Goal: Information Seeking & Learning: Learn about a topic

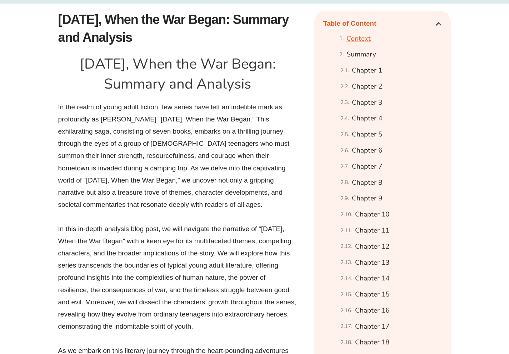
click at [359, 45] on link "Context" at bounding box center [358, 38] width 24 height 12
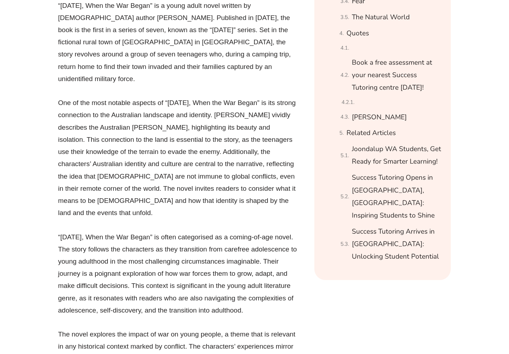
scroll to position [898, 0]
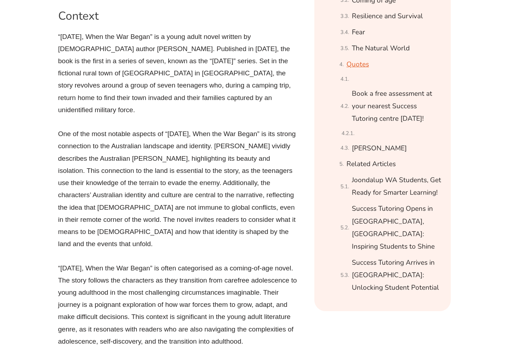
click at [358, 71] on link "Quotes" at bounding box center [357, 64] width 22 height 12
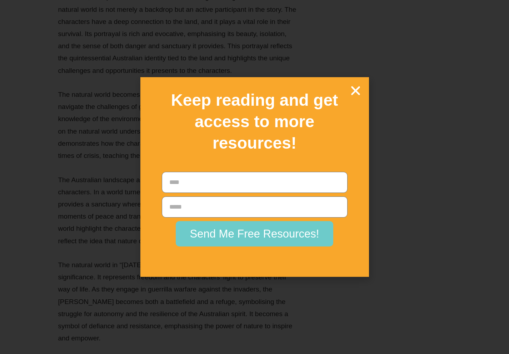
click at [355, 88] on icon "Close" at bounding box center [355, 90] width 12 height 12
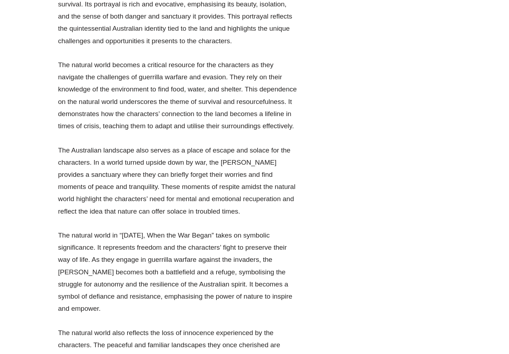
drag, startPoint x: 125, startPoint y: 70, endPoint x: 199, endPoint y: 67, distance: 74.0
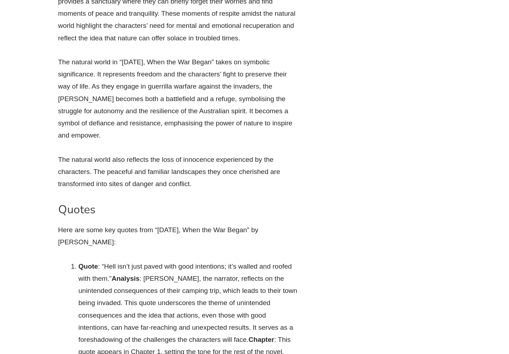
scroll to position [11811, 0]
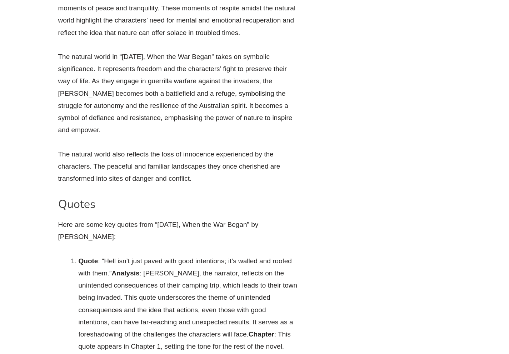
drag, startPoint x: 150, startPoint y: 102, endPoint x: 211, endPoint y: 101, distance: 61.1
drag, startPoint x: 175, startPoint y: 88, endPoint x: 250, endPoint y: 97, distance: 75.9
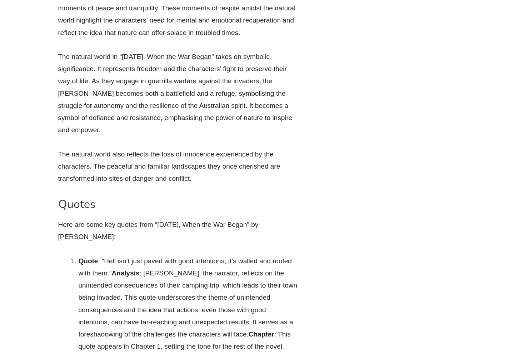
drag, startPoint x: 118, startPoint y: 108, endPoint x: 166, endPoint y: 111, distance: 48.0
drag, startPoint x: 180, startPoint y: 118, endPoint x: 248, endPoint y: 117, distance: 68.6
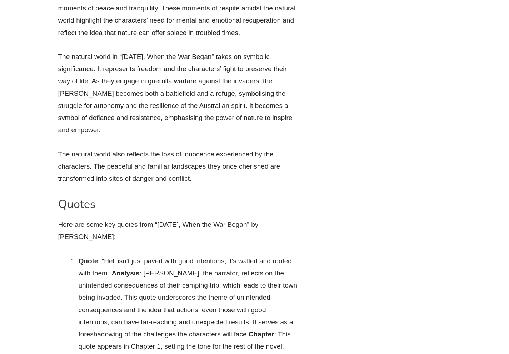
drag, startPoint x: 104, startPoint y: 90, endPoint x: 201, endPoint y: 105, distance: 98.6
copy li "We had to become killers, become ruthless, become cunning and heartless and hat…"
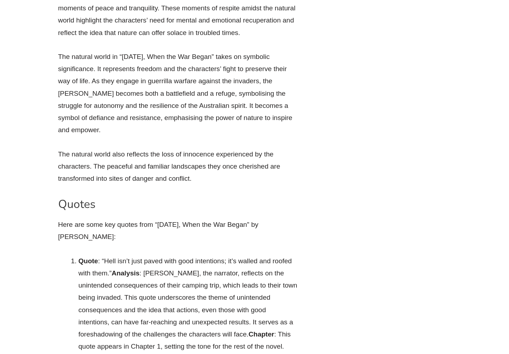
drag, startPoint x: 232, startPoint y: 103, endPoint x: 311, endPoint y: 151, distance: 92.5
drag, startPoint x: 235, startPoint y: 107, endPoint x: 87, endPoint y: 179, distance: 164.0
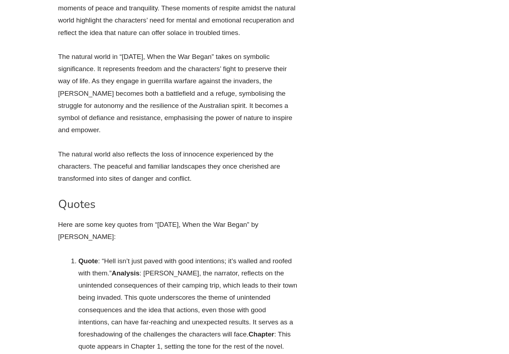
copy li "[PERSON_NAME] reflects on the moral dilemmas the group faces as they engage in …"
drag, startPoint x: 100, startPoint y: 94, endPoint x: 200, endPoint y: 109, distance: 101.9
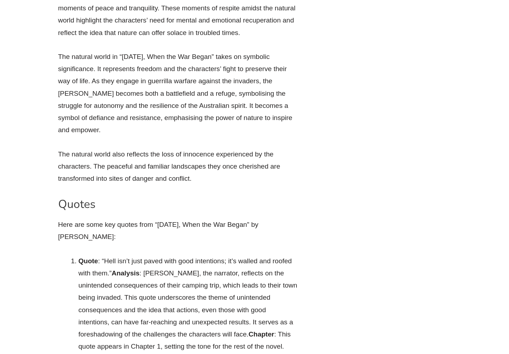
drag, startPoint x: 201, startPoint y: 106, endPoint x: 102, endPoint y: 92, distance: 100.0
copy li "“We had to become killers, become ruthless, become cunning and heartless and ha…"
drag, startPoint x: 233, startPoint y: 104, endPoint x: 90, endPoint y: 182, distance: 163.1
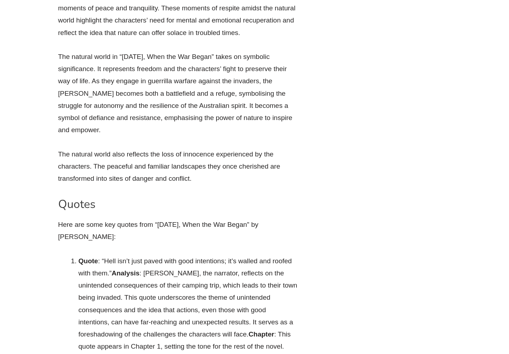
copy li "[PERSON_NAME] reflects on the moral dilemmas the group faces as they engage in …"
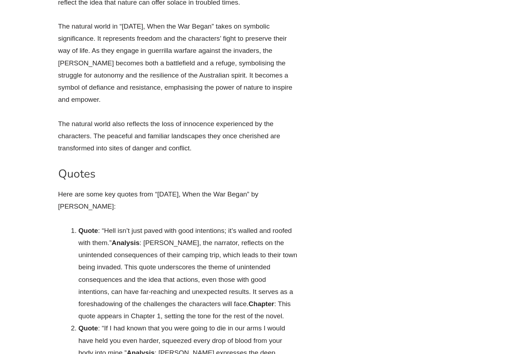
scroll to position [11847, 0]
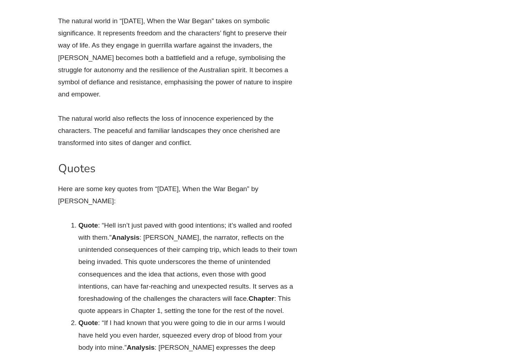
drag, startPoint x: 128, startPoint y: 179, endPoint x: 178, endPoint y: 168, distance: 51.1
drag, startPoint x: 166, startPoint y: 188, endPoint x: 215, endPoint y: 188, distance: 48.9
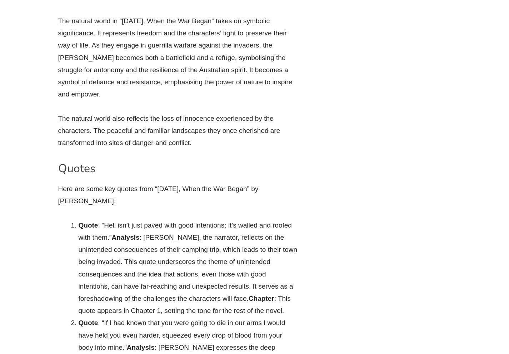
drag, startPoint x: 178, startPoint y: 202, endPoint x: 222, endPoint y: 205, distance: 44.8
drag, startPoint x: 143, startPoint y: 211, endPoint x: 173, endPoint y: 215, distance: 30.3
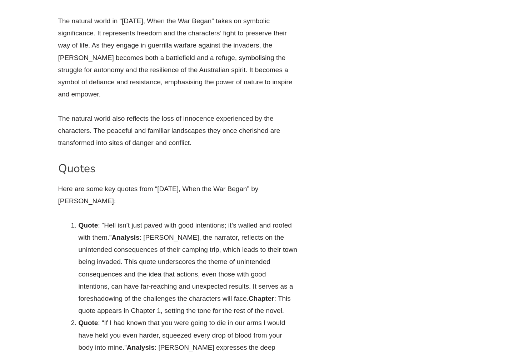
drag, startPoint x: 155, startPoint y: 226, endPoint x: 180, endPoint y: 226, distance: 25.0
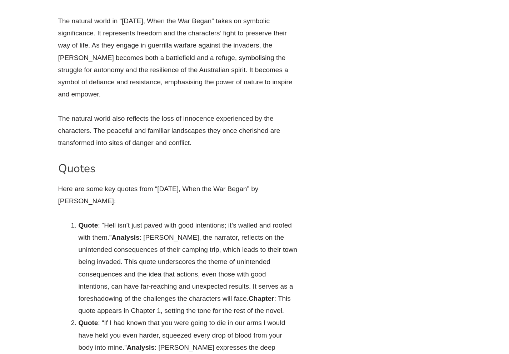
drag, startPoint x: 154, startPoint y: 166, endPoint x: 214, endPoint y: 178, distance: 61.9
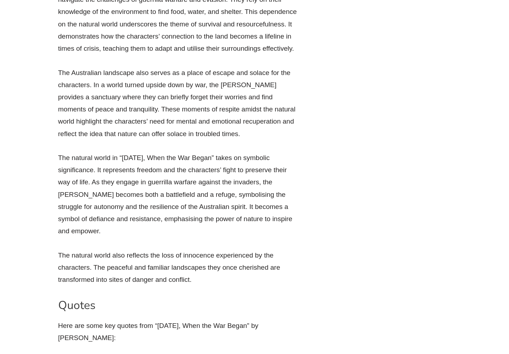
scroll to position [11704, 0]
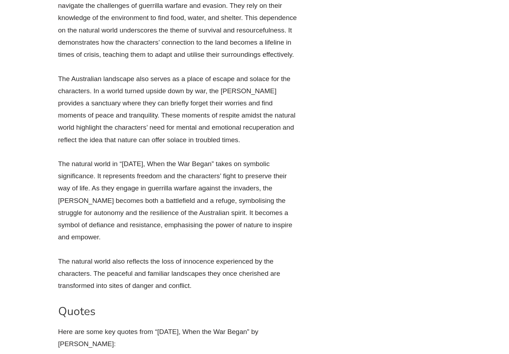
drag, startPoint x: 179, startPoint y: 87, endPoint x: 235, endPoint y: 87, distance: 56.8
drag, startPoint x: 133, startPoint y: 120, endPoint x: 204, endPoint y: 119, distance: 71.1
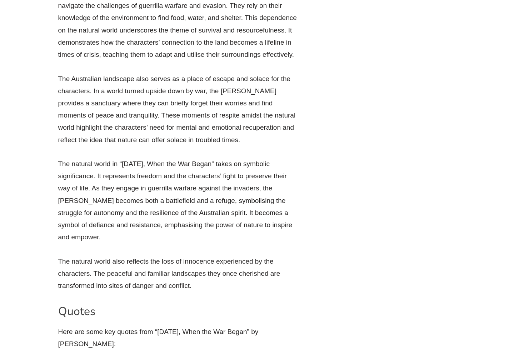
drag, startPoint x: 191, startPoint y: 119, endPoint x: 246, endPoint y: 119, distance: 55.0
drag, startPoint x: 104, startPoint y: 140, endPoint x: 189, endPoint y: 134, distance: 85.9
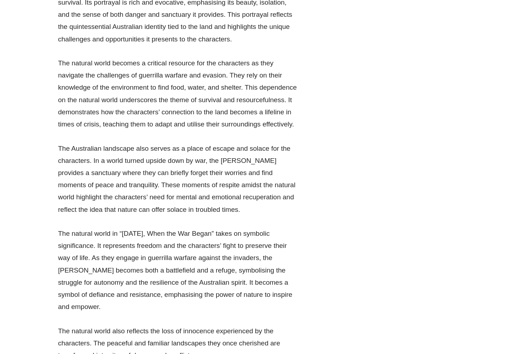
scroll to position [11633, 0]
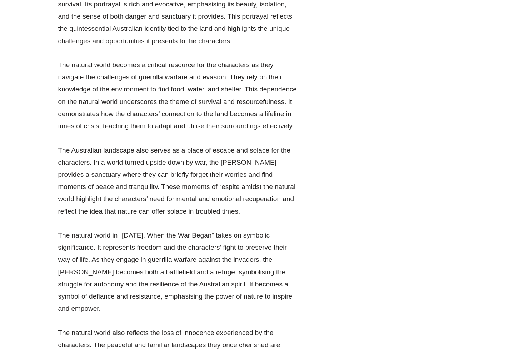
drag, startPoint x: 159, startPoint y: 66, endPoint x: 218, endPoint y: 69, distance: 59.4
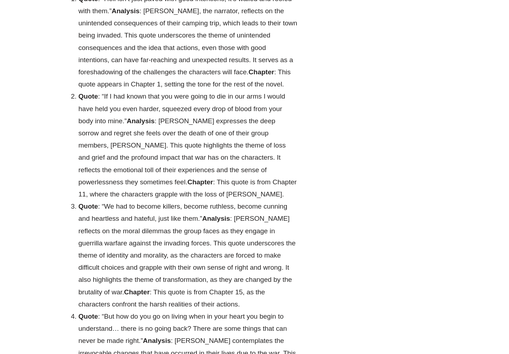
scroll to position [12061, 0]
